Goal: Navigation & Orientation: Find specific page/section

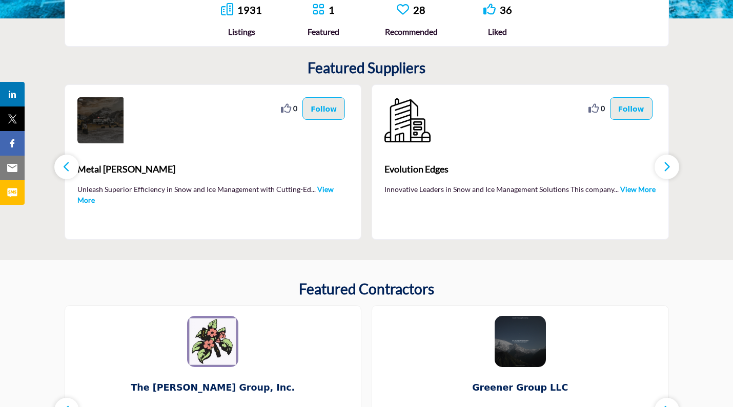
scroll to position [297, 0]
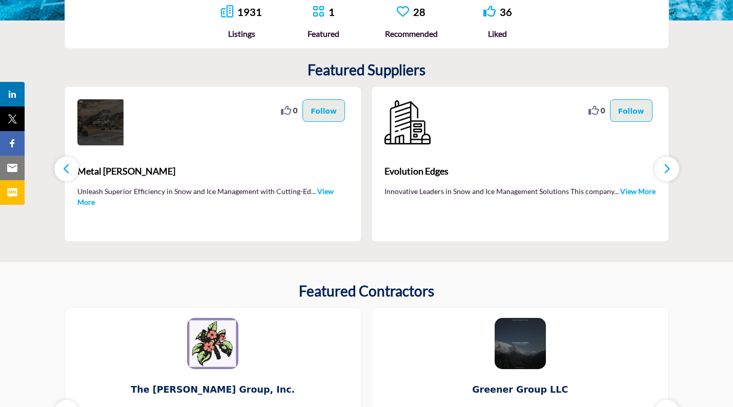
click at [625, 193] on link "View More" at bounding box center [637, 191] width 35 height 9
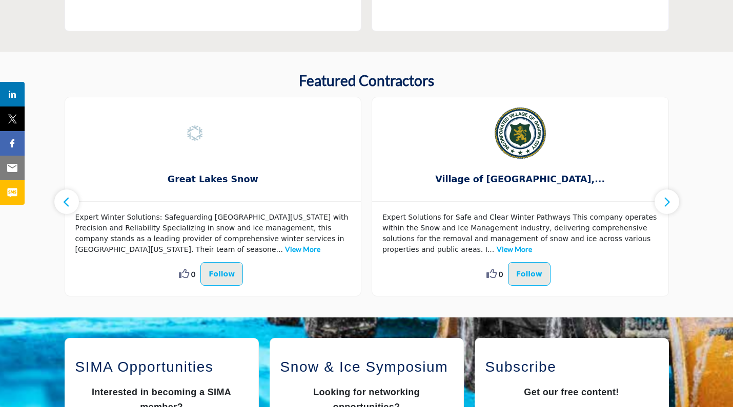
scroll to position [541, 0]
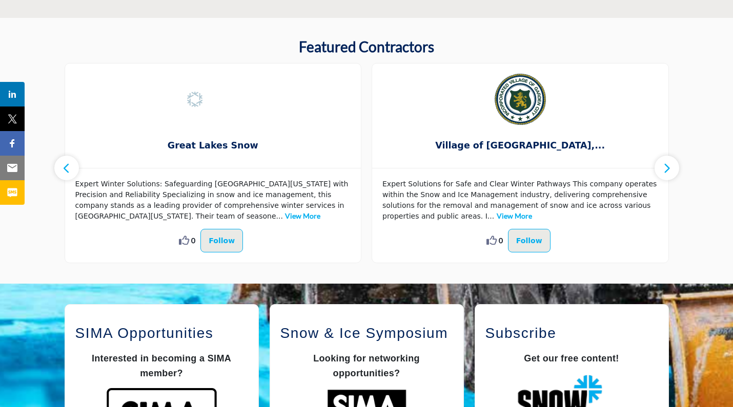
click at [285, 215] on link "View More" at bounding box center [302, 216] width 35 height 9
